Goal: Find specific page/section

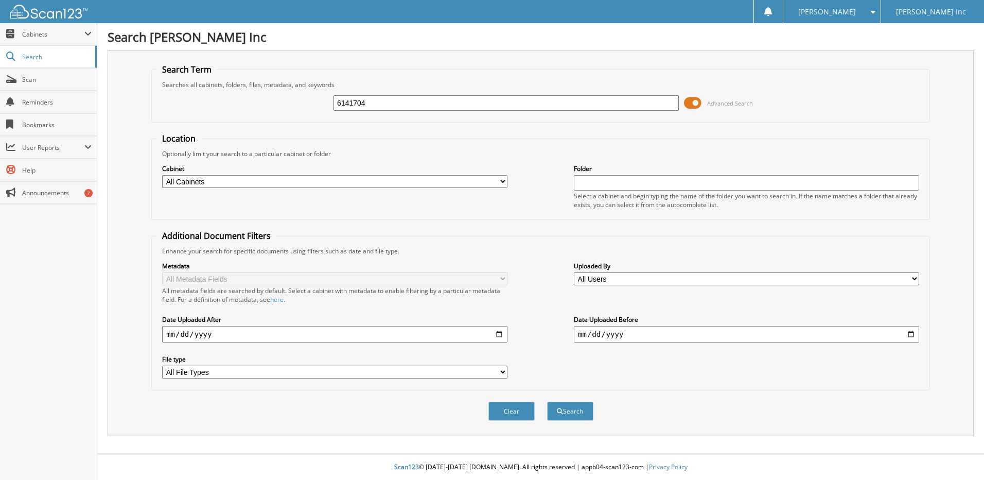
type input "6141704"
click at [547, 402] on button "Search" at bounding box center [570, 411] width 46 height 19
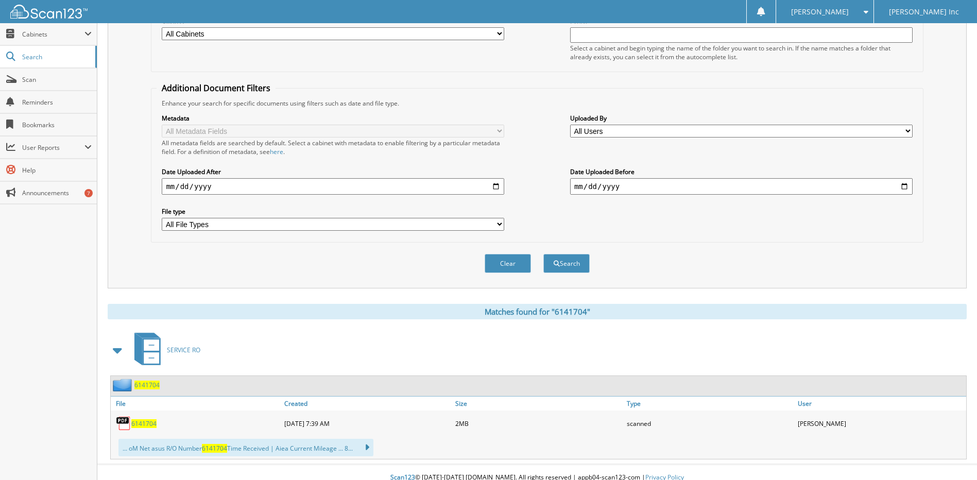
scroll to position [159, 0]
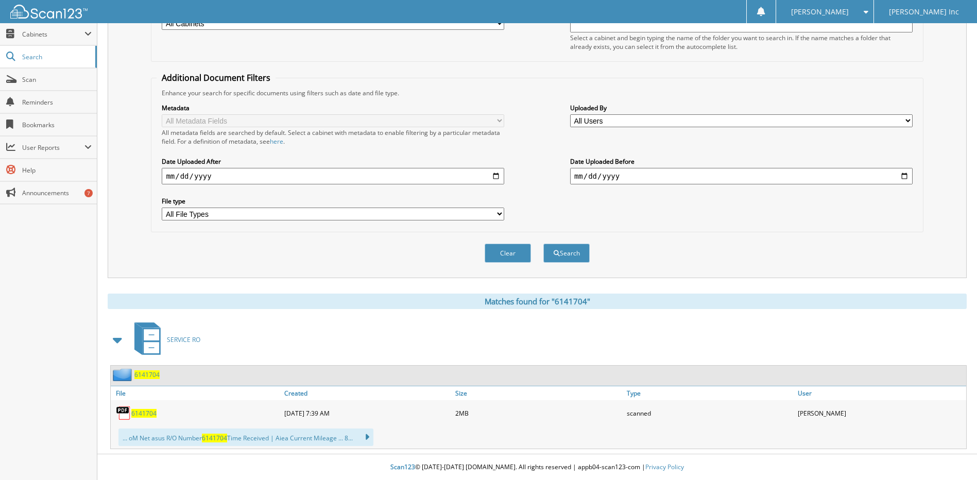
click at [139, 413] on span "6141704" at bounding box center [143, 413] width 25 height 9
